Goal: Contribute content: Contribute content

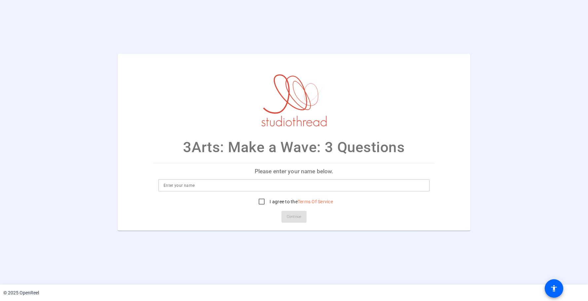
click at [210, 185] on input at bounding box center [294, 186] width 261 height 8
type input "[PERSON_NAME]"
click at [261, 200] on input "I agree to the Terms Of Service" at bounding box center [261, 201] width 13 height 13
checkbox input "true"
click at [297, 220] on span "Continue" at bounding box center [294, 217] width 15 height 10
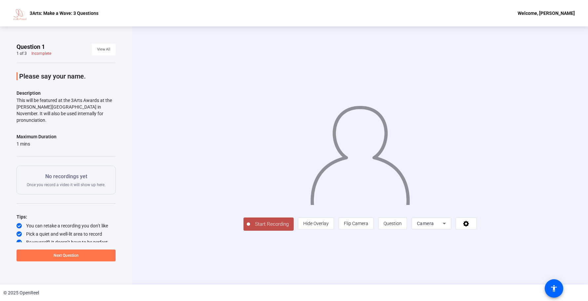
click at [263, 223] on span "Start Recording" at bounding box center [272, 225] width 44 height 8
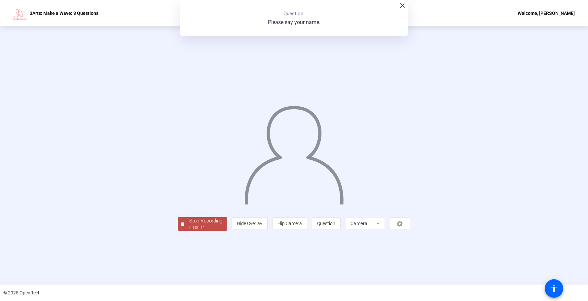
click at [197, 223] on div "Stop Recording" at bounding box center [205, 221] width 33 height 8
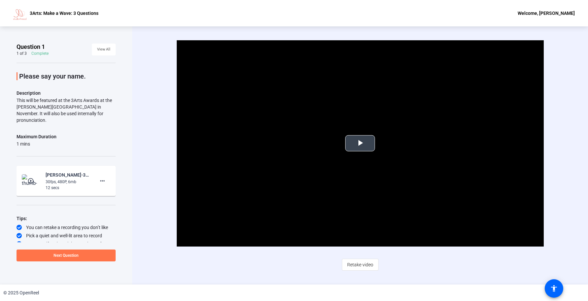
click at [360, 143] on span "Video Player" at bounding box center [360, 143] width 0 height 0
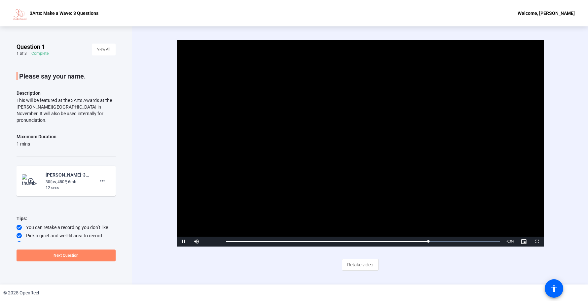
click at [85, 254] on span at bounding box center [66, 256] width 99 height 16
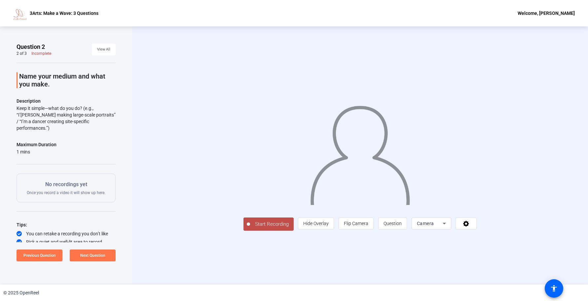
click at [250, 228] on span "Start Recording" at bounding box center [272, 225] width 44 height 8
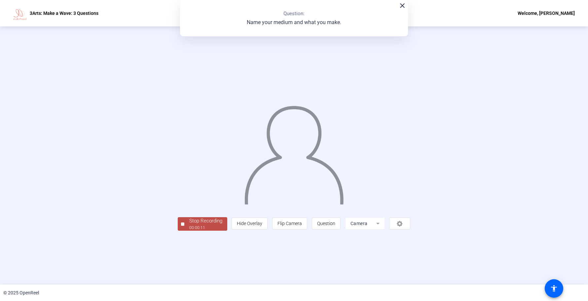
click at [189, 225] on div "Stop Recording" at bounding box center [205, 221] width 33 height 8
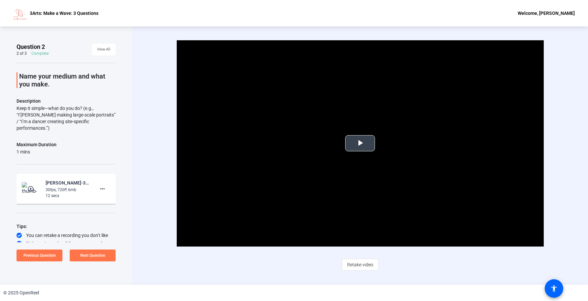
click at [360, 143] on span "Video Player" at bounding box center [360, 143] width 0 height 0
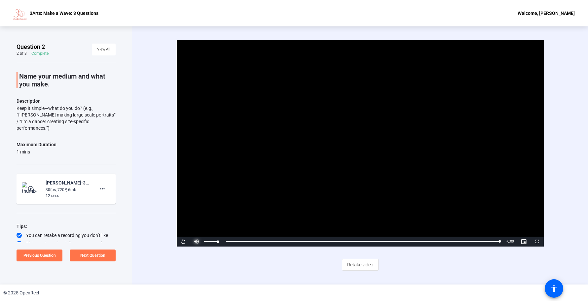
click at [197, 242] on span "Video Player" at bounding box center [196, 242] width 13 height 0
click at [100, 255] on span "Next Question" at bounding box center [92, 255] width 25 height 5
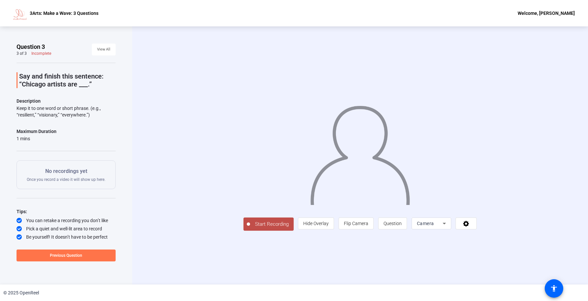
click at [250, 228] on span "Start Recording" at bounding box center [272, 225] width 44 height 8
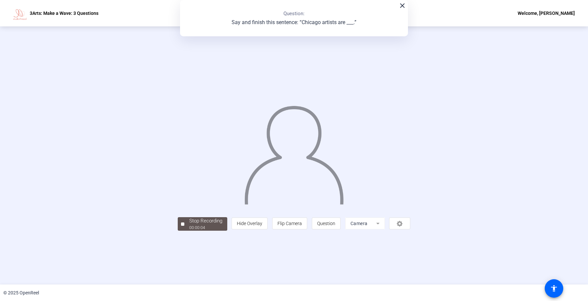
click at [197, 231] on div "Stop Recording 00:00:04 person Hide Overlay flip Flip Camera question_mark Ques…" at bounding box center [294, 223] width 233 height 15
click at [189, 231] on div "00:00:06" at bounding box center [205, 228] width 33 height 6
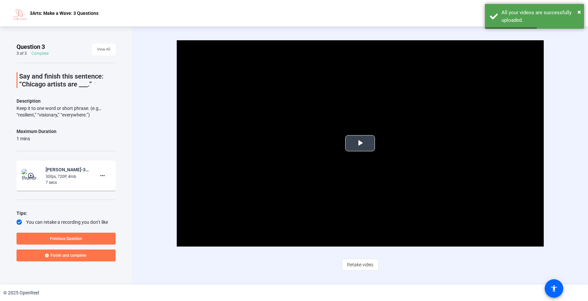
click at [360, 143] on span "Video Player" at bounding box center [360, 143] width 0 height 0
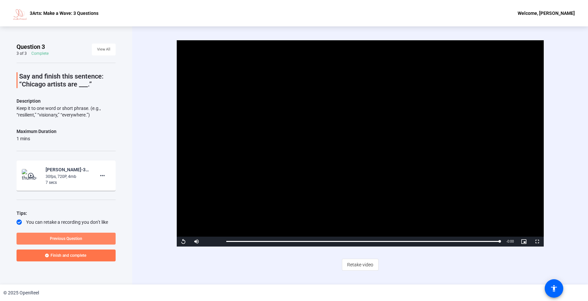
click at [102, 238] on span at bounding box center [66, 239] width 99 height 16
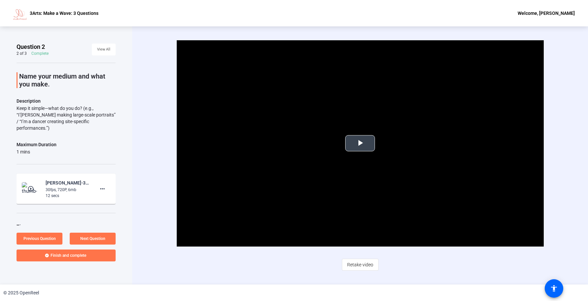
click at [360, 143] on span "Video Player" at bounding box center [360, 143] width 0 height 0
click at [365, 265] on span "Retake video" at bounding box center [360, 265] width 26 height 13
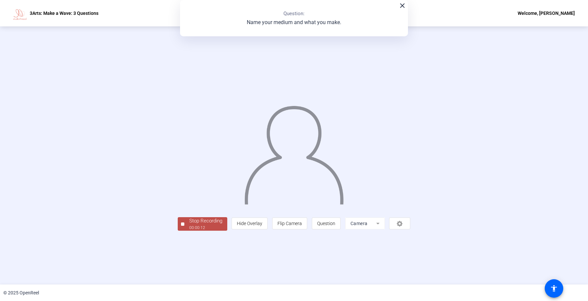
click at [189, 225] on div "Stop Recording" at bounding box center [205, 221] width 33 height 8
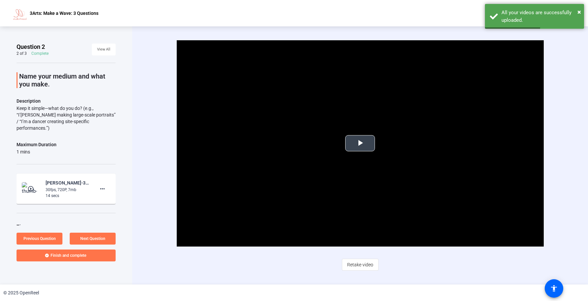
click at [360, 143] on span "Video Player" at bounding box center [360, 143] width 0 height 0
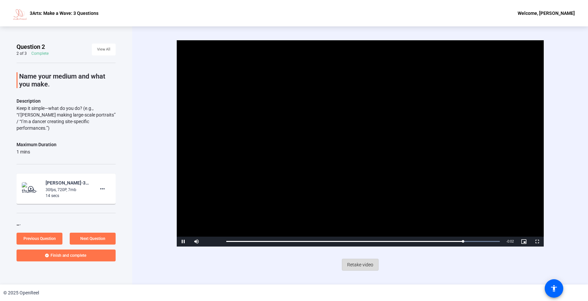
click at [354, 263] on span "Retake video" at bounding box center [360, 265] width 26 height 13
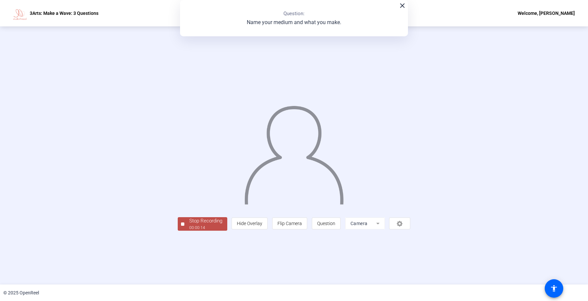
click at [189, 225] on div "Stop Recording" at bounding box center [205, 221] width 33 height 8
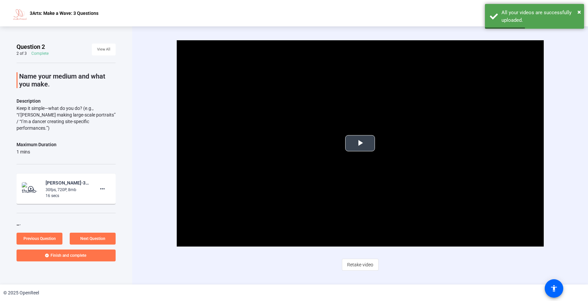
click at [360, 143] on span "Video Player" at bounding box center [360, 143] width 0 height 0
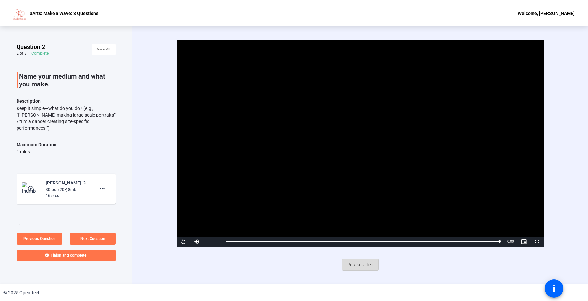
click at [357, 264] on span "Retake video" at bounding box center [360, 265] width 26 height 13
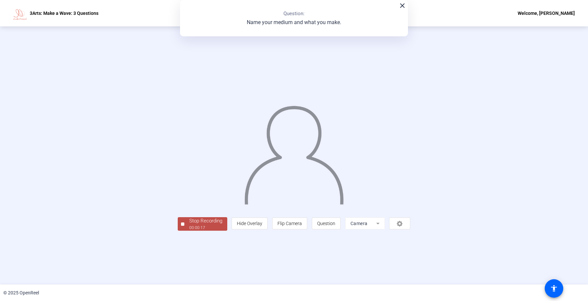
click at [189, 231] on div "00:00:17" at bounding box center [205, 228] width 33 height 6
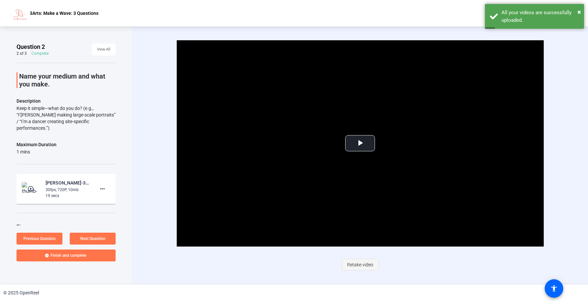
click at [361, 261] on span "Retake video" at bounding box center [360, 265] width 26 height 13
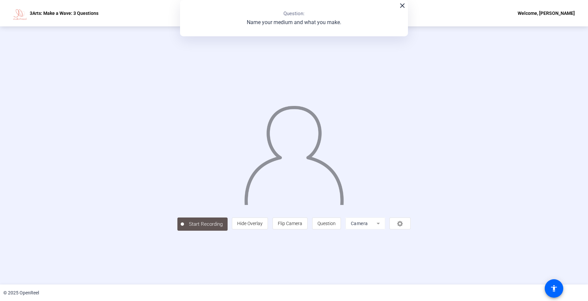
click at [402, 5] on mat-icon "close" at bounding box center [402, 6] width 8 height 8
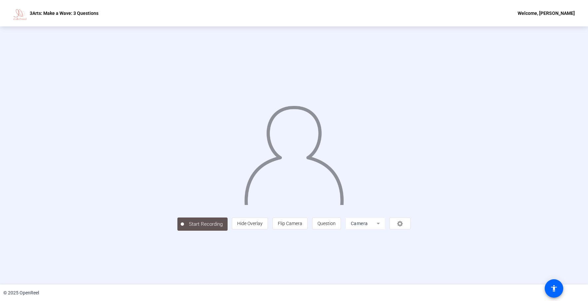
click at [177, 94] on div at bounding box center [294, 145] width 234 height 131
click at [411, 230] on div "person Hide Overlay flip Flip Camera question_mark Question Camera" at bounding box center [321, 224] width 179 height 12
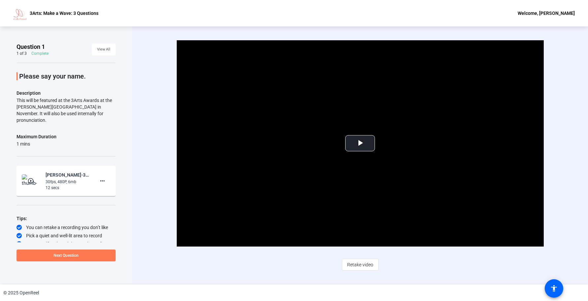
click at [72, 255] on span "Next Question" at bounding box center [66, 255] width 25 height 5
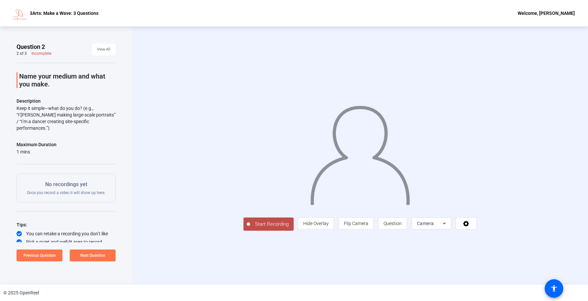
click at [250, 228] on span "Start Recording" at bounding box center [272, 225] width 44 height 8
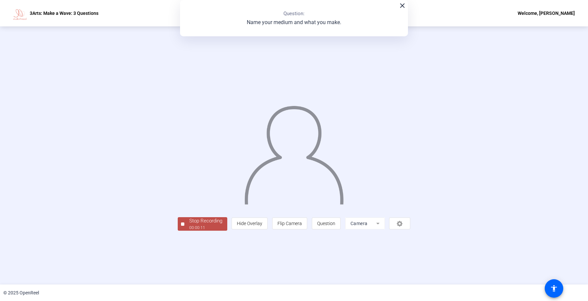
click at [208, 231] on div "Stop Recording 00:00:11 person Hide Overlay flip Flip Camera question_mark Ques…" at bounding box center [294, 223] width 233 height 15
click at [189, 225] on div "Stop Recording" at bounding box center [205, 221] width 33 height 8
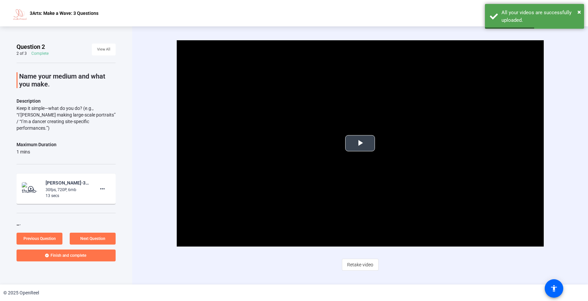
click at [360, 143] on span "Video Player" at bounding box center [360, 143] width 0 height 0
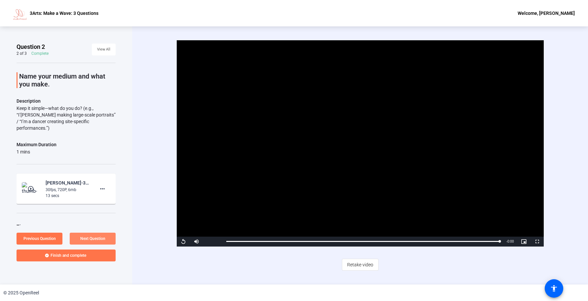
click at [100, 238] on span "Next Question" at bounding box center [92, 239] width 25 height 5
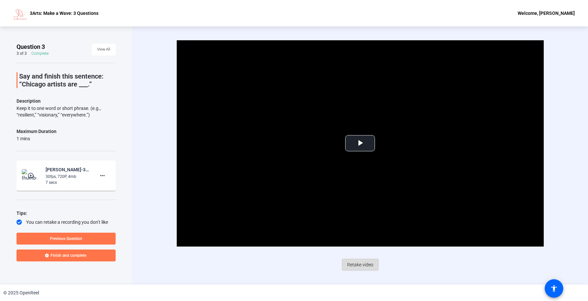
click at [364, 264] on span "Retake video" at bounding box center [360, 265] width 26 height 13
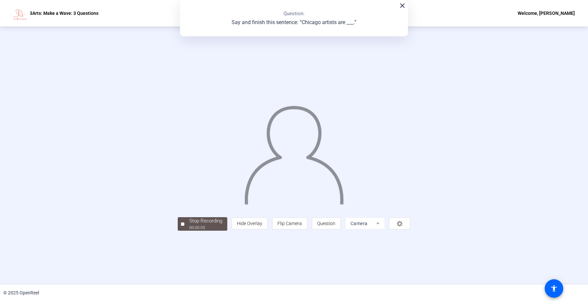
click at [402, 5] on mat-icon "close" at bounding box center [402, 6] width 8 height 8
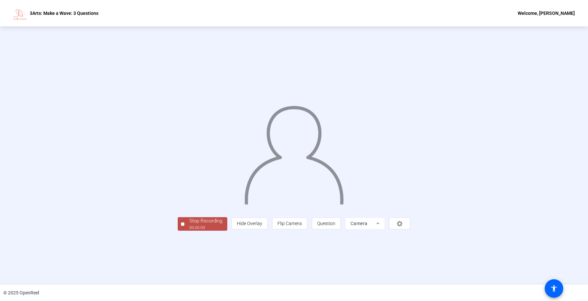
click at [189, 225] on div "Stop Recording" at bounding box center [205, 221] width 33 height 8
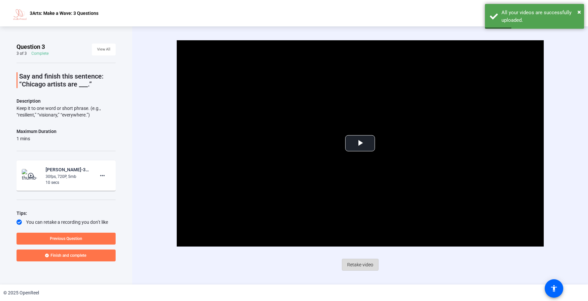
click at [356, 264] on span "Retake video" at bounding box center [360, 265] width 26 height 13
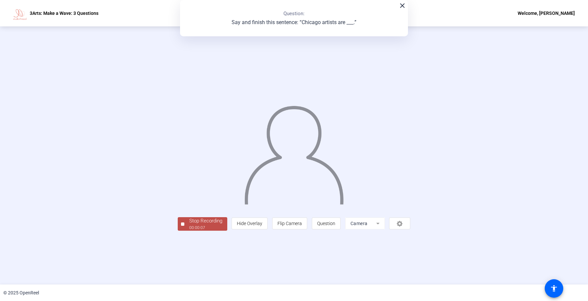
click at [189, 225] on div "Stop Recording" at bounding box center [205, 221] width 33 height 8
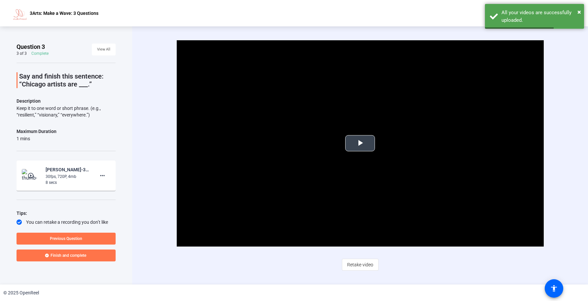
click at [360, 143] on span "Video Player" at bounding box center [360, 143] width 0 height 0
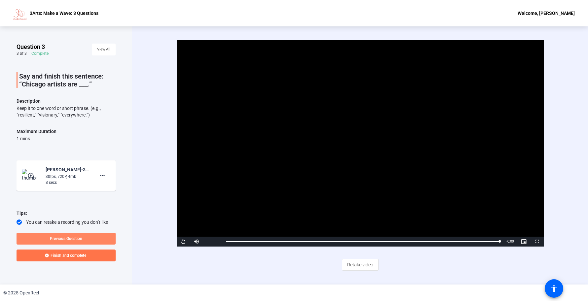
click at [88, 239] on span at bounding box center [66, 239] width 99 height 16
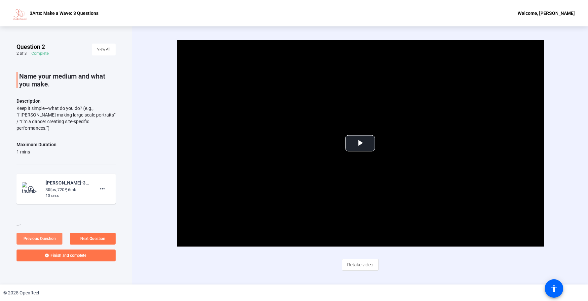
click at [44, 235] on span at bounding box center [40, 239] width 46 height 16
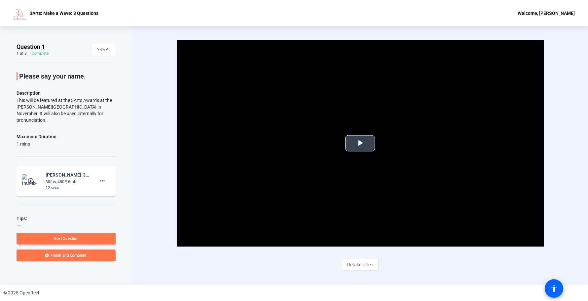
click at [360, 143] on span "Video Player" at bounding box center [360, 143] width 0 height 0
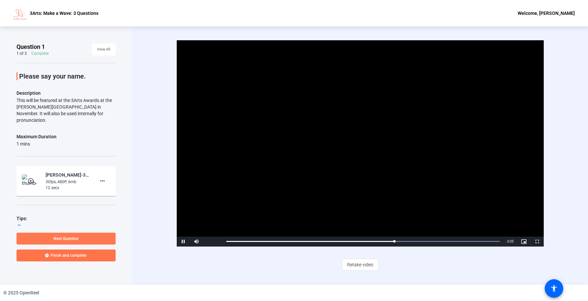
click at [78, 238] on span "Next Question" at bounding box center [66, 239] width 25 height 5
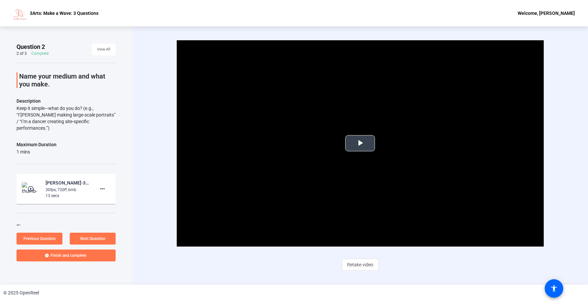
click at [375, 141] on button "Play Video" at bounding box center [360, 143] width 30 height 16
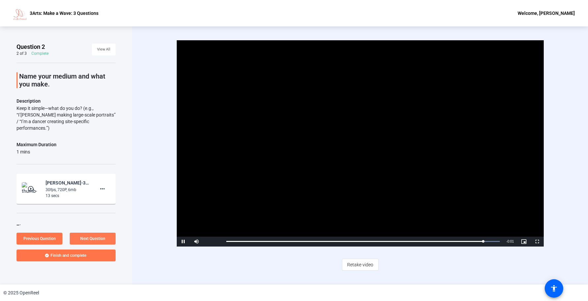
click at [109, 237] on span at bounding box center [93, 239] width 46 height 16
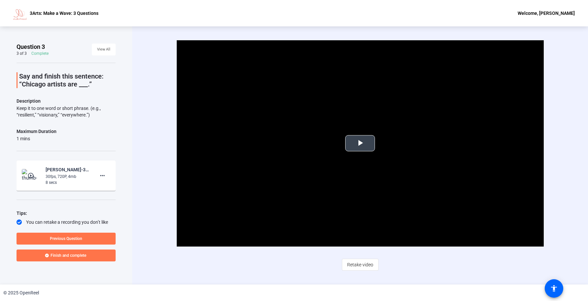
click at [360, 143] on span "Video Player" at bounding box center [360, 143] width 0 height 0
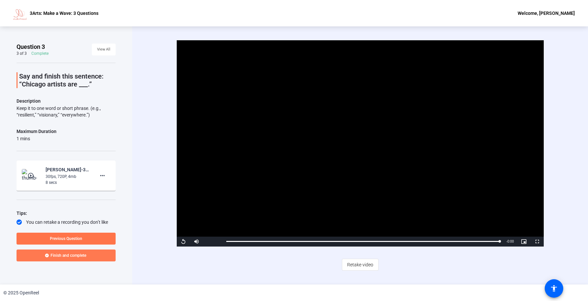
click at [97, 256] on span at bounding box center [66, 256] width 99 height 16
